Goal: Navigation & Orientation: Find specific page/section

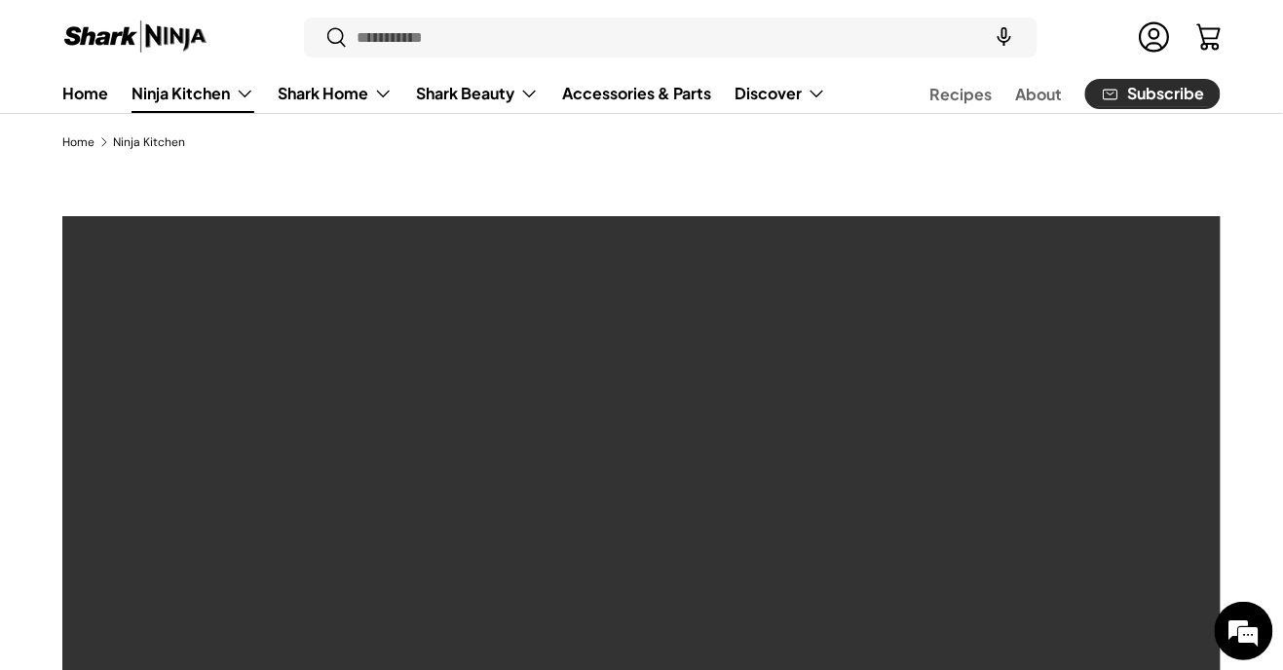
scroll to position [40, 0]
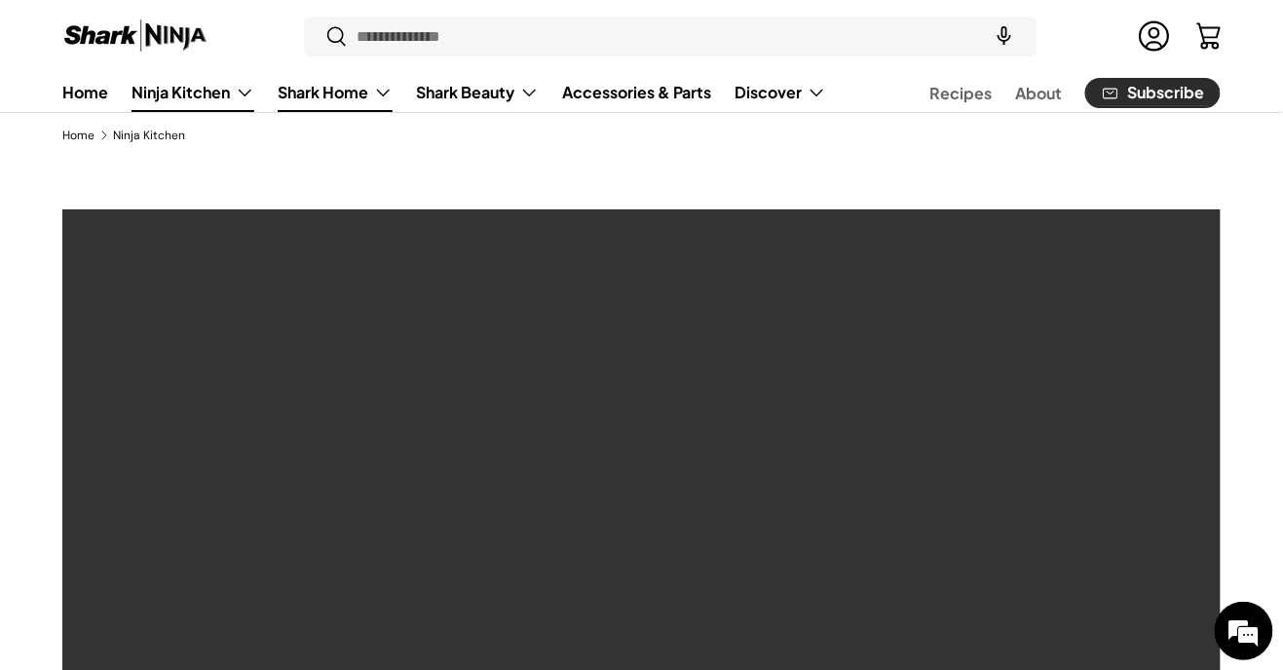
click at [378, 87] on link "Shark Home" at bounding box center [335, 92] width 115 height 39
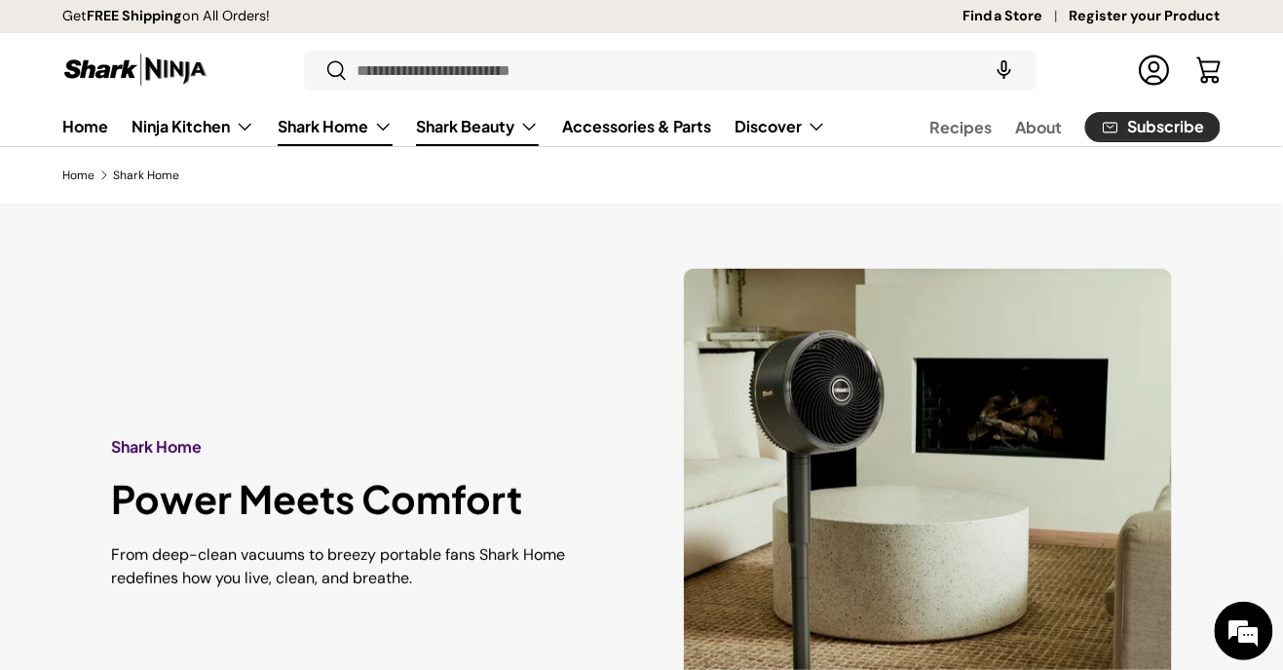
click at [508, 121] on link "Shark Beauty" at bounding box center [477, 126] width 123 height 39
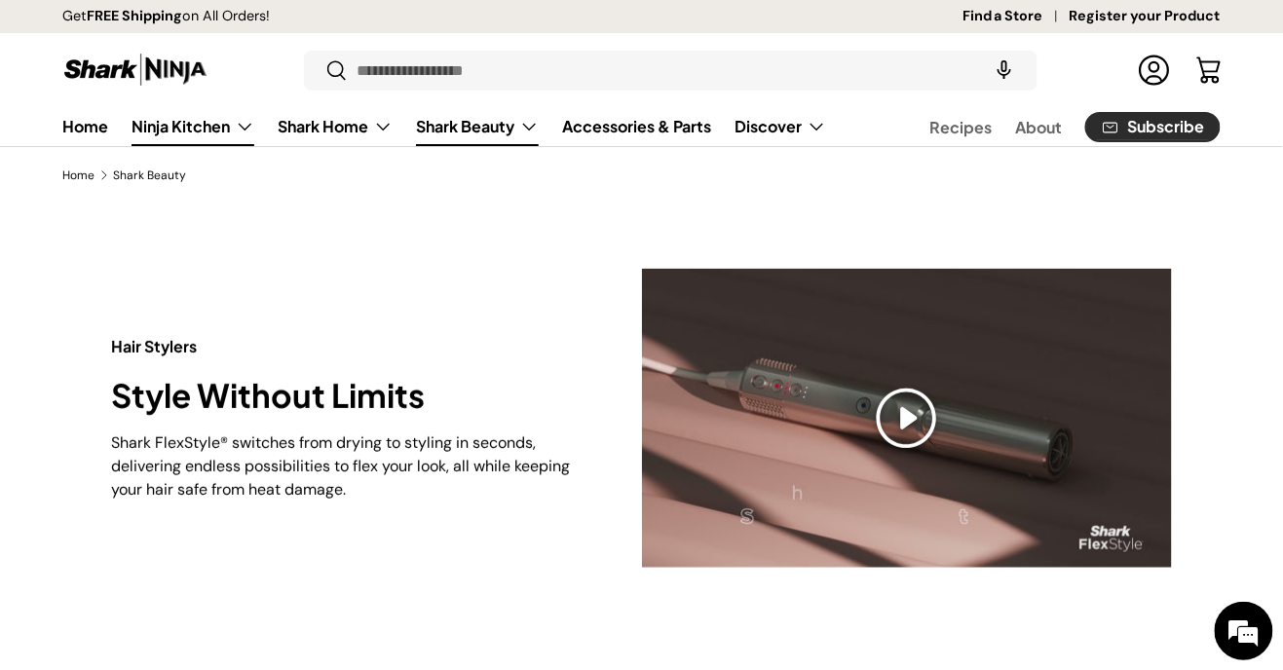
click at [189, 135] on link "Ninja Kitchen" at bounding box center [192, 126] width 123 height 39
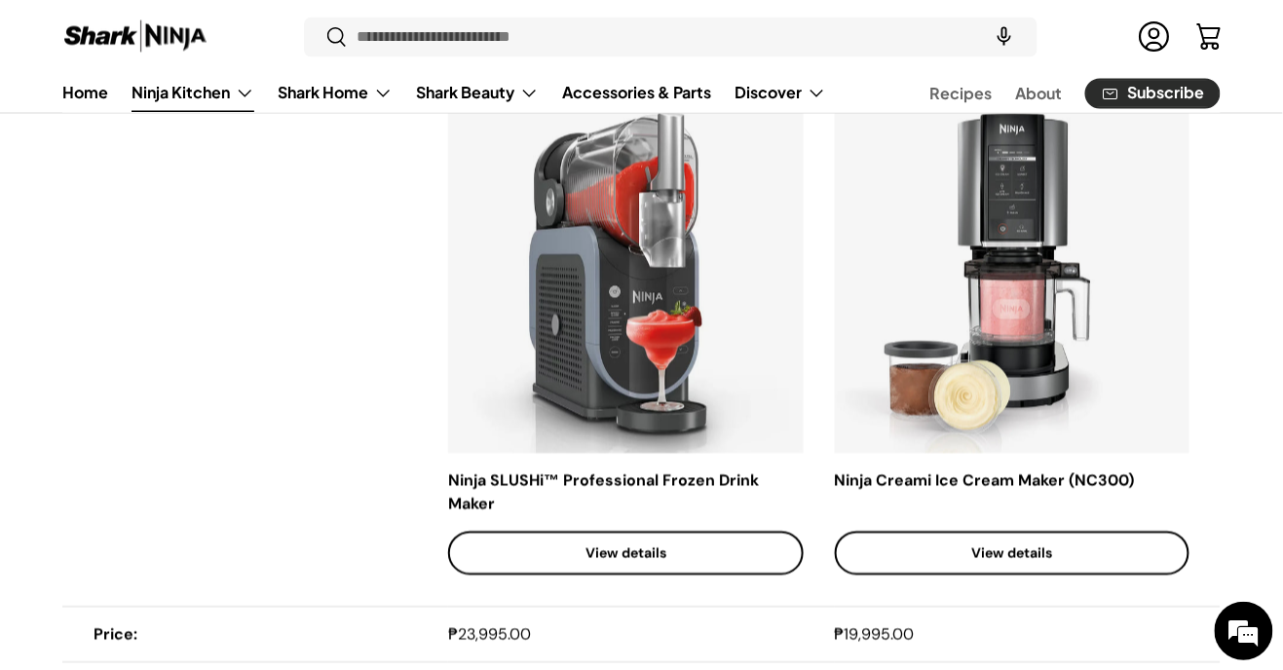
scroll to position [965, 0]
